Goal: Information Seeking & Learning: Learn about a topic

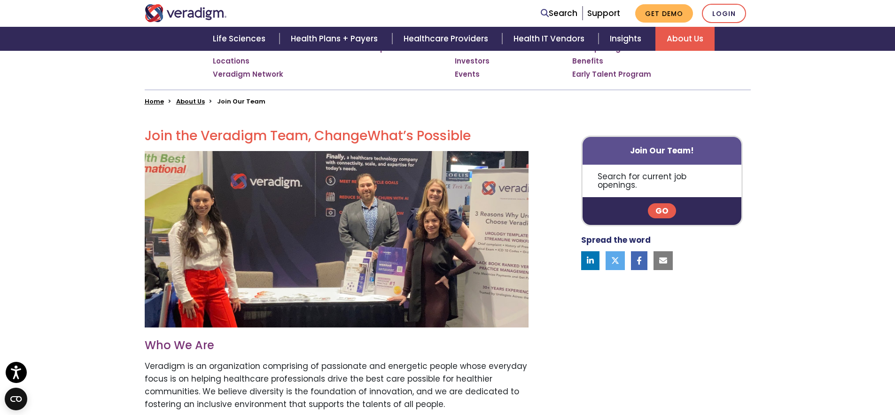
scroll to position [196, 0]
click at [662, 203] on link "Go" at bounding box center [662, 210] width 28 height 15
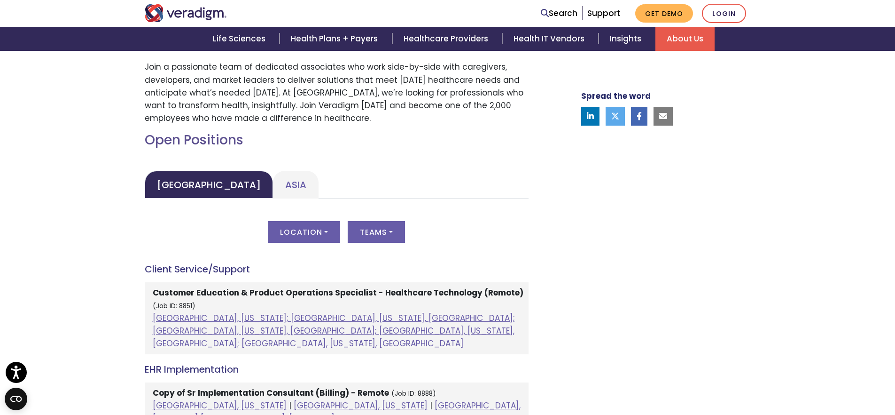
scroll to position [450, 0]
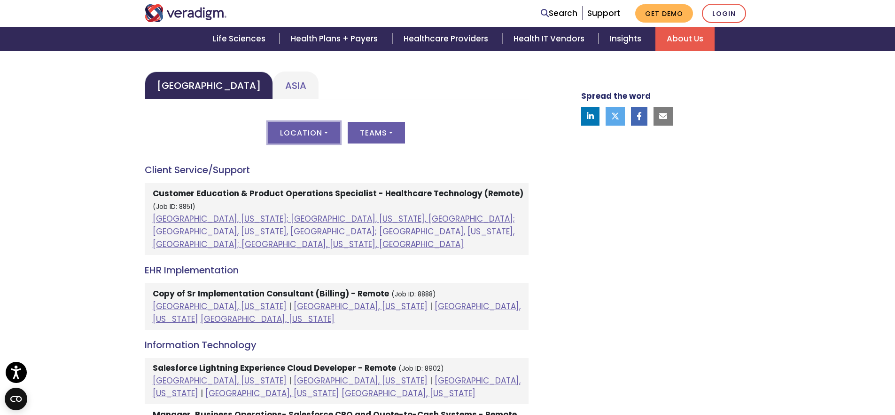
click at [318, 132] on button "Location" at bounding box center [304, 133] width 72 height 22
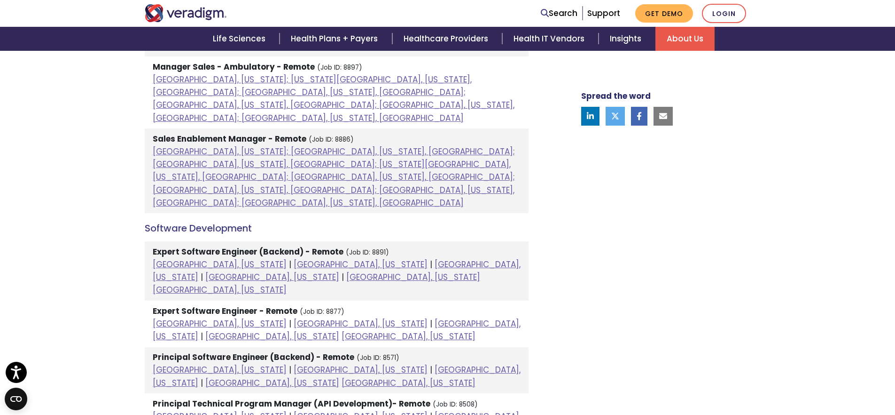
scroll to position [1075, 0]
click at [282, 351] on strong "Principal Software Engineer (Backend) - Remote" at bounding box center [254, 356] width 202 height 11
drag, startPoint x: 201, startPoint y: 128, endPoint x: 201, endPoint y: 134, distance: 5.6
